Goal: Check status: Check status

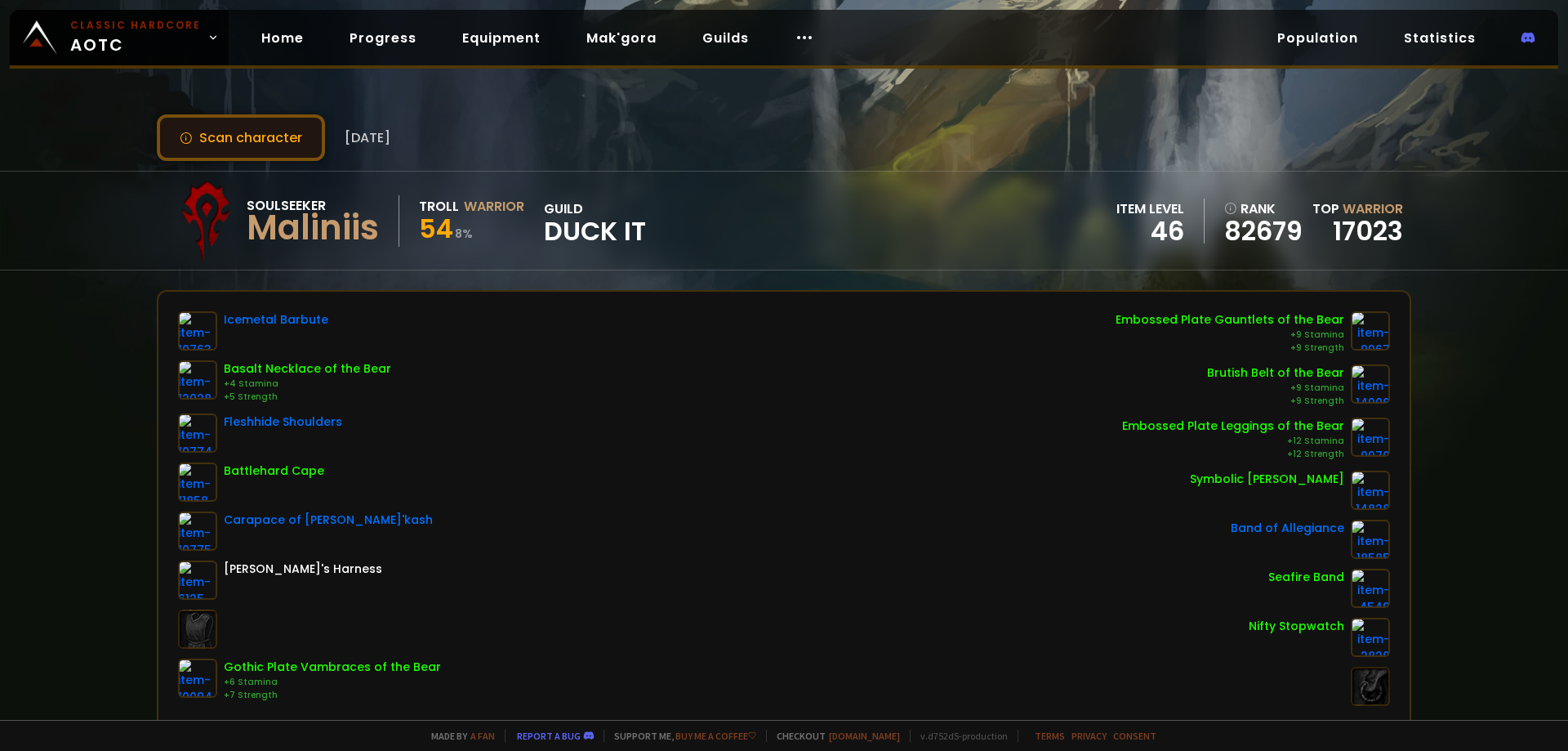
click at [269, 139] on button "Scan character" at bounding box center [240, 137] width 168 height 46
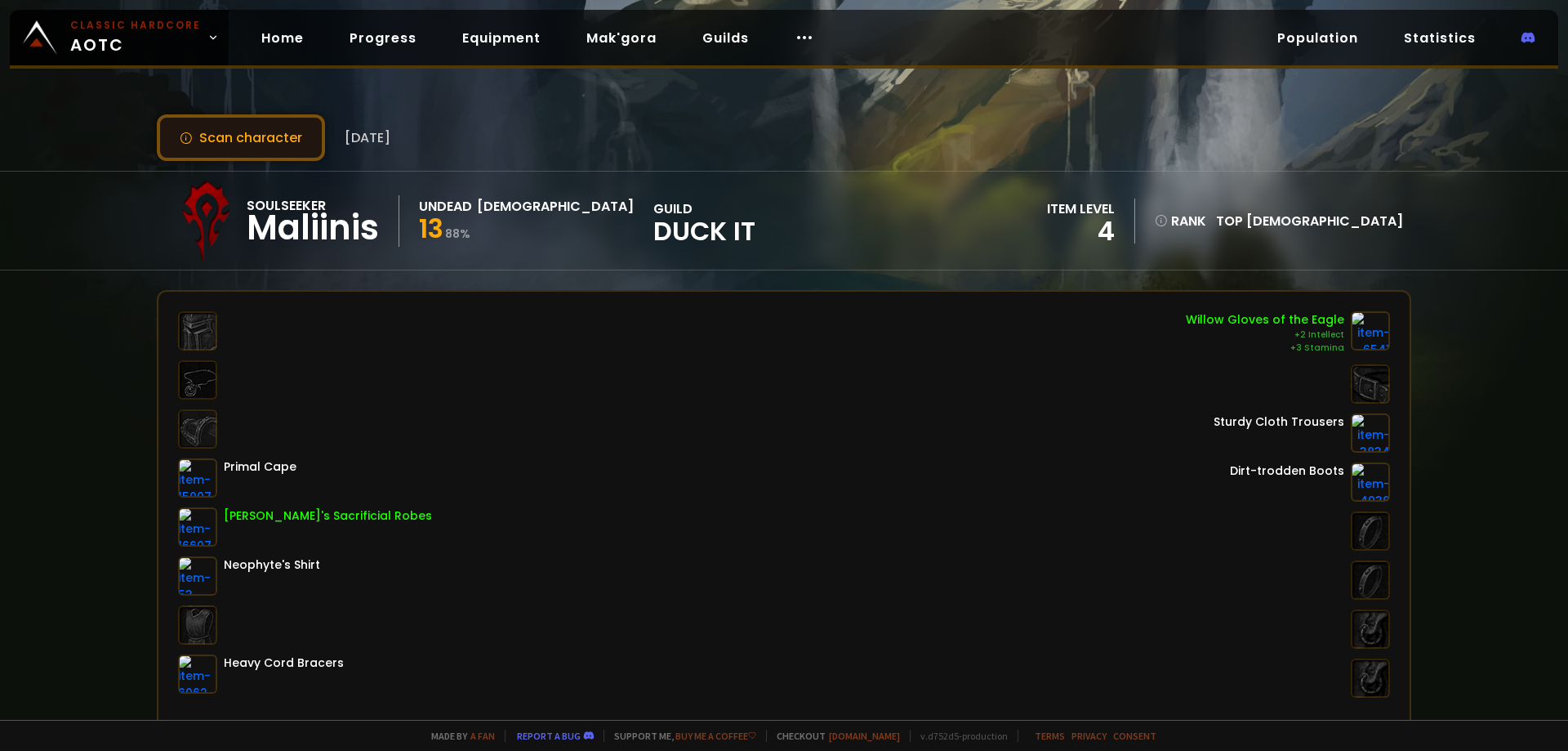
click at [274, 134] on button "Scan character" at bounding box center [240, 137] width 168 height 46
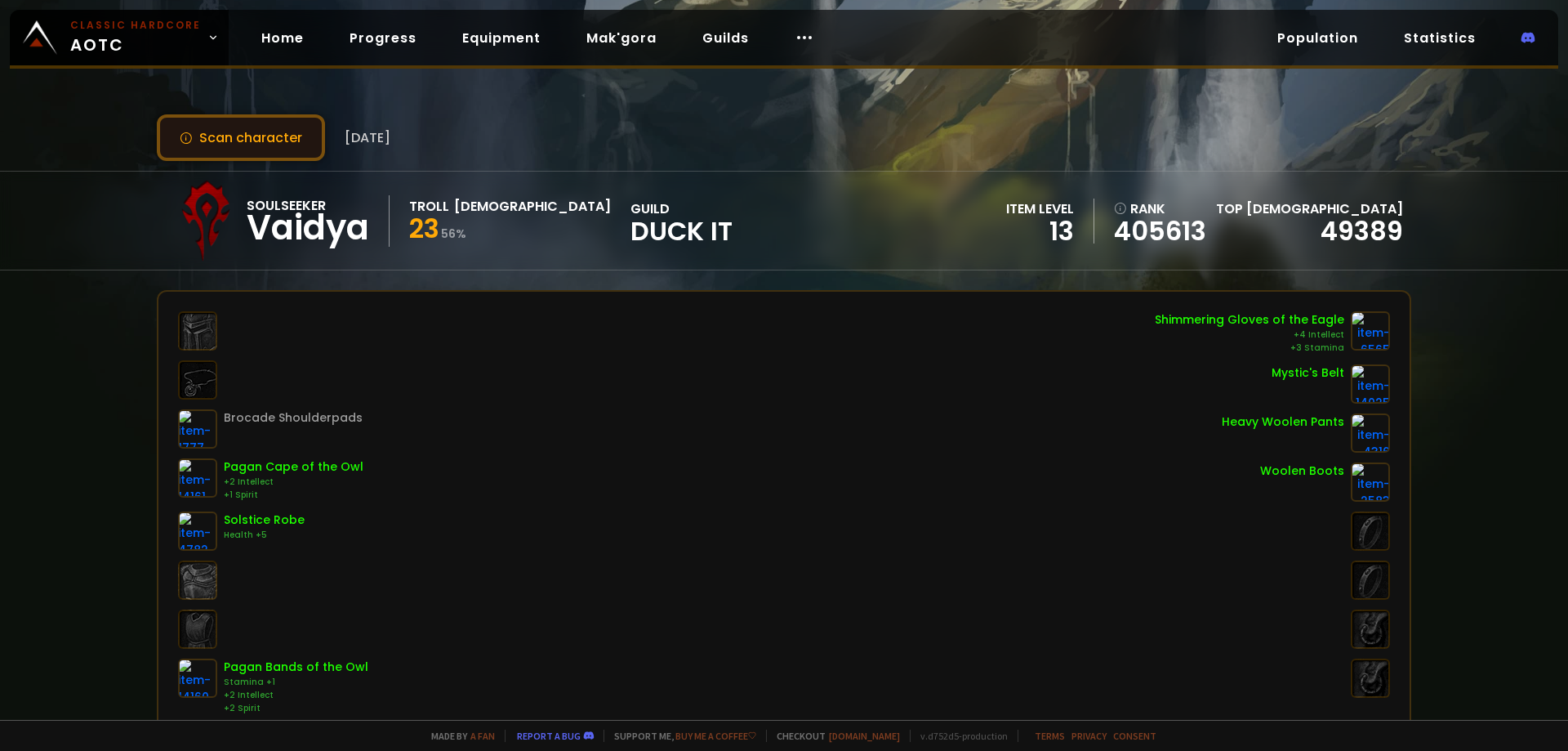
click at [276, 133] on button "Scan character" at bounding box center [240, 137] width 168 height 46
click at [248, 125] on button "Scan character" at bounding box center [240, 137] width 168 height 46
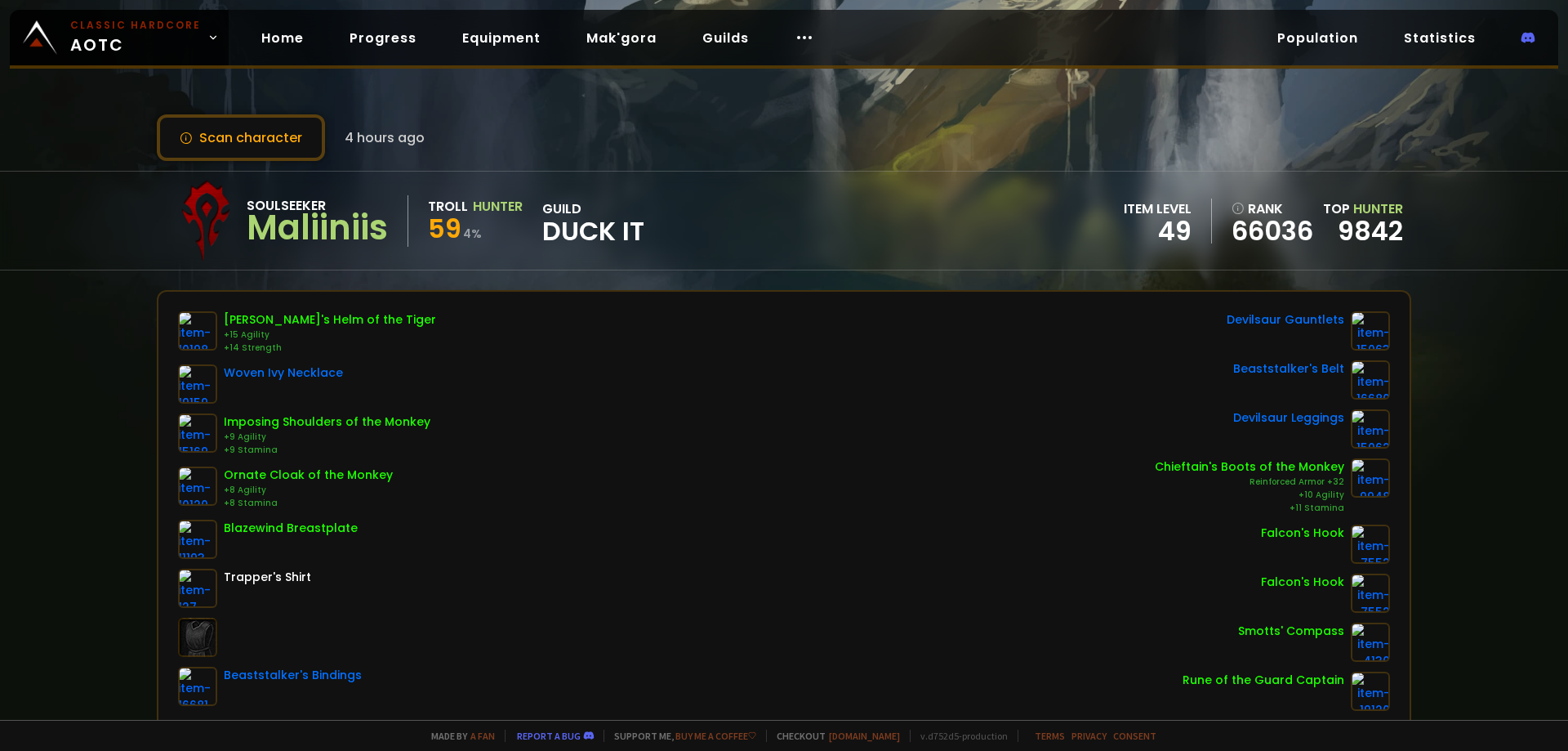
click at [290, 139] on button "Scan character" at bounding box center [240, 137] width 168 height 46
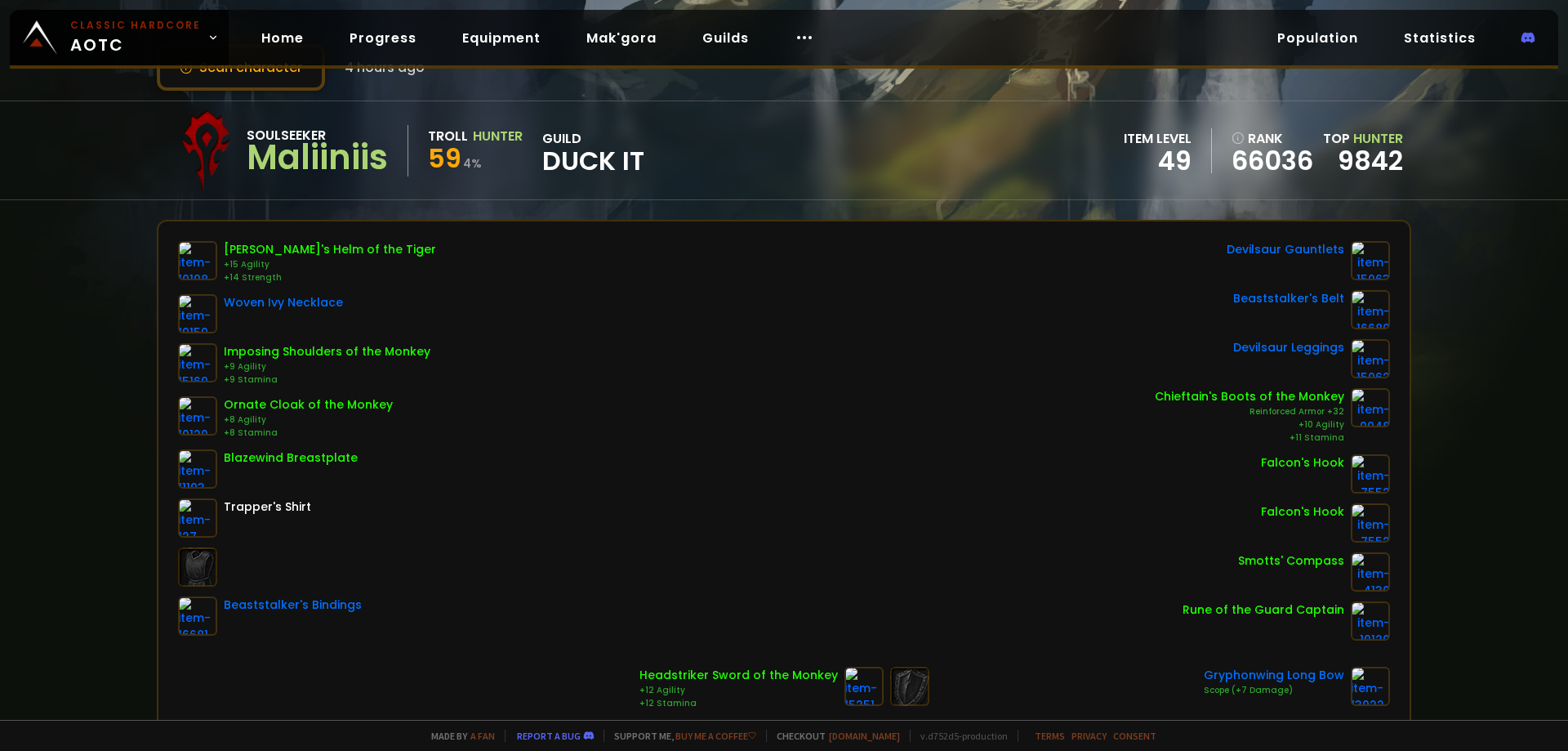
scroll to position [245, 0]
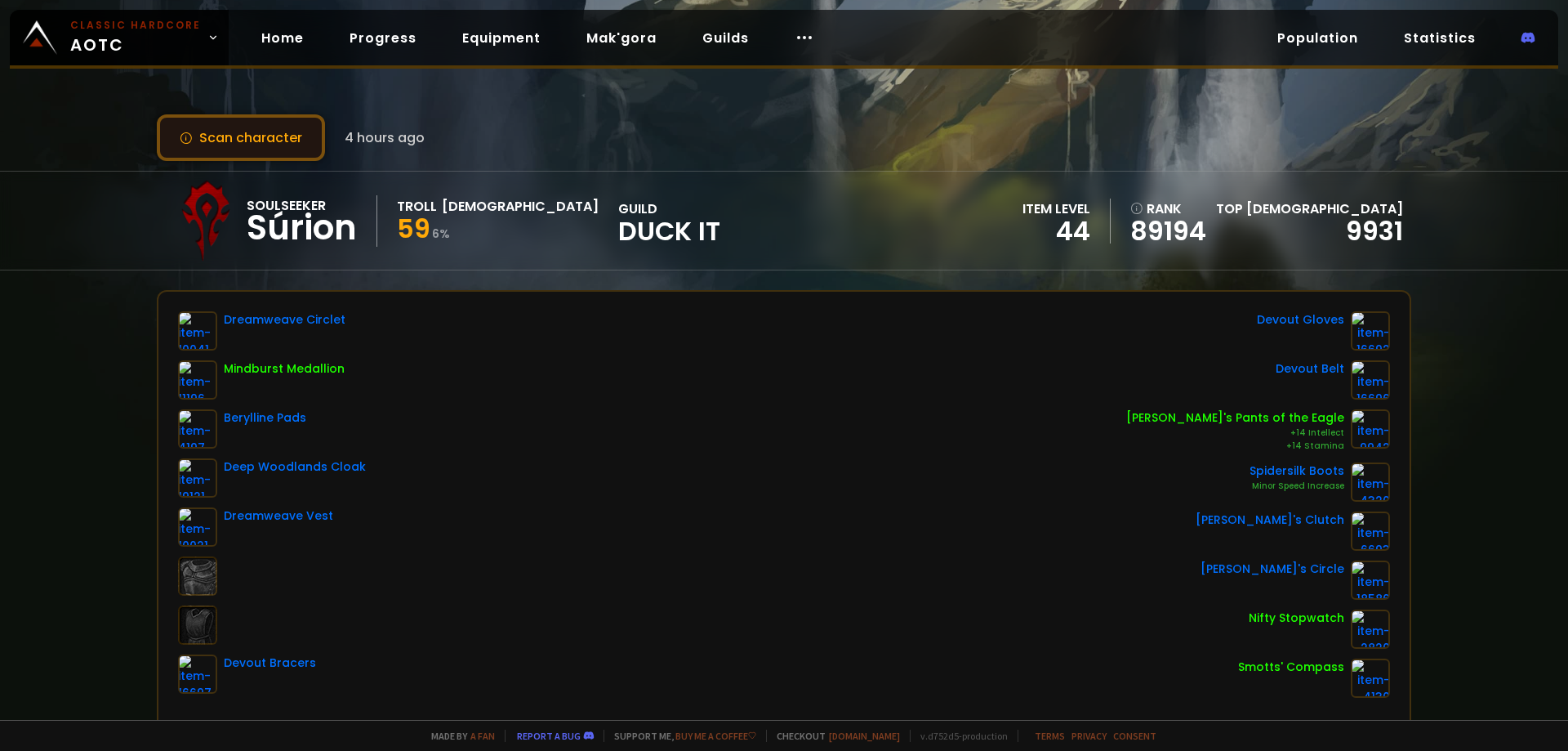
click at [302, 143] on button "Scan character" at bounding box center [240, 137] width 168 height 46
